Goal: Information Seeking & Learning: Learn about a topic

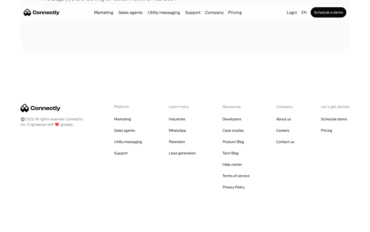
scroll to position [94, 0]
